Goal: Task Accomplishment & Management: Use online tool/utility

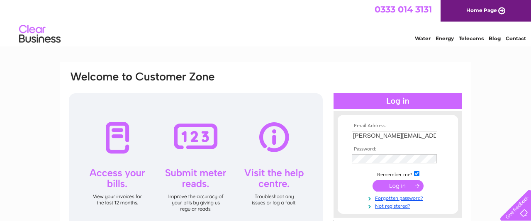
click at [391, 186] on input "submit" at bounding box center [398, 186] width 51 height 12
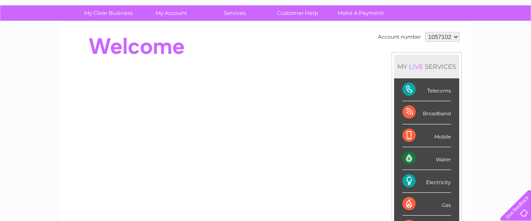
scroll to position [43, 0]
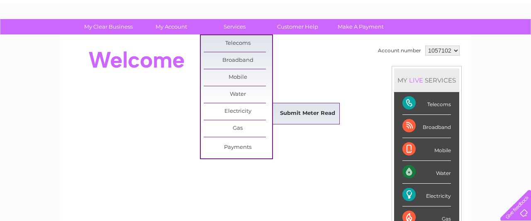
click at [297, 109] on link "Submit Meter Read" at bounding box center [307, 113] width 68 height 17
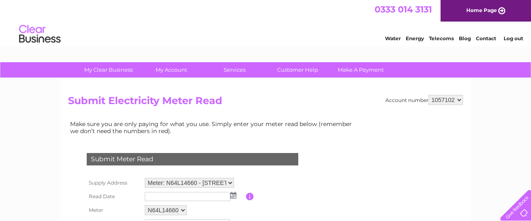
click at [233, 194] on img at bounding box center [233, 195] width 6 height 7
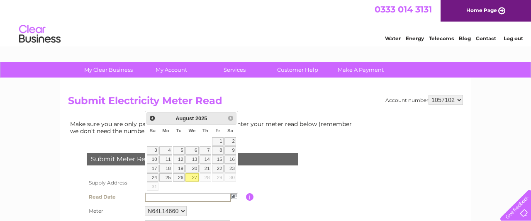
click at [195, 177] on link "27" at bounding box center [191, 177] width 13 height 8
type input "2025/08/27"
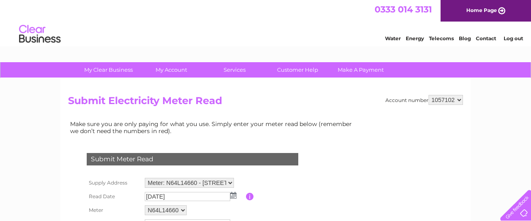
scroll to position [43, 0]
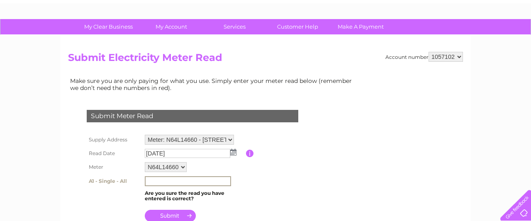
click at [169, 178] on input "text" at bounding box center [188, 181] width 86 height 10
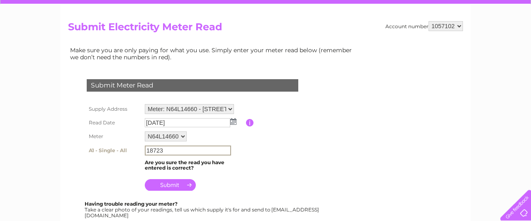
scroll to position [86, 0]
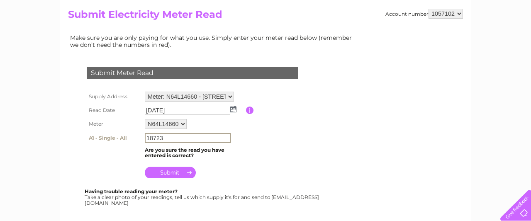
type input "18723"
click at [174, 169] on input "submit" at bounding box center [170, 172] width 51 height 12
